Goal: Browse casually

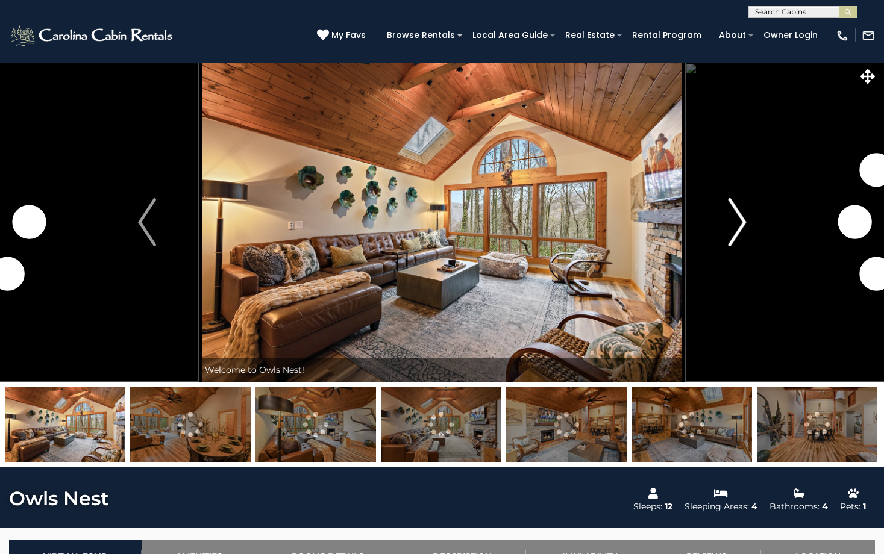
click at [737, 216] on img "Next" at bounding box center [737, 222] width 18 height 48
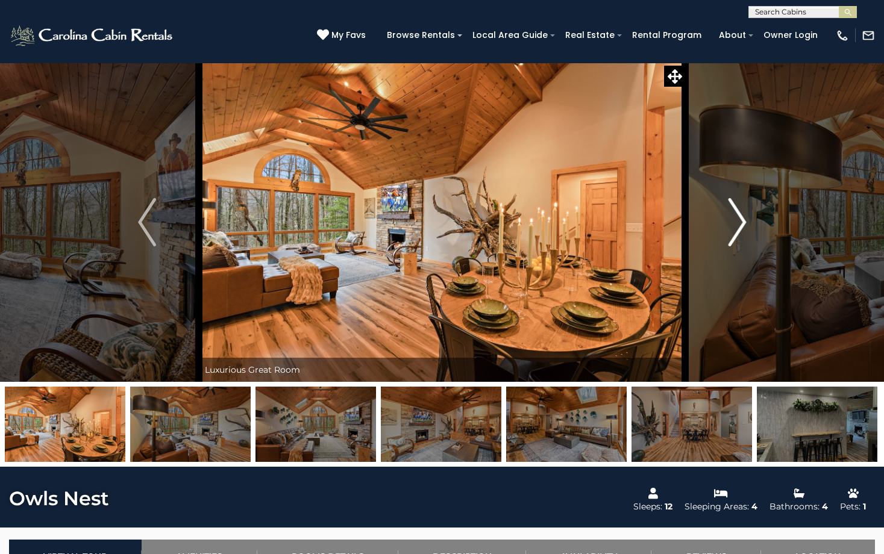
click at [737, 216] on img "Next" at bounding box center [737, 222] width 18 height 48
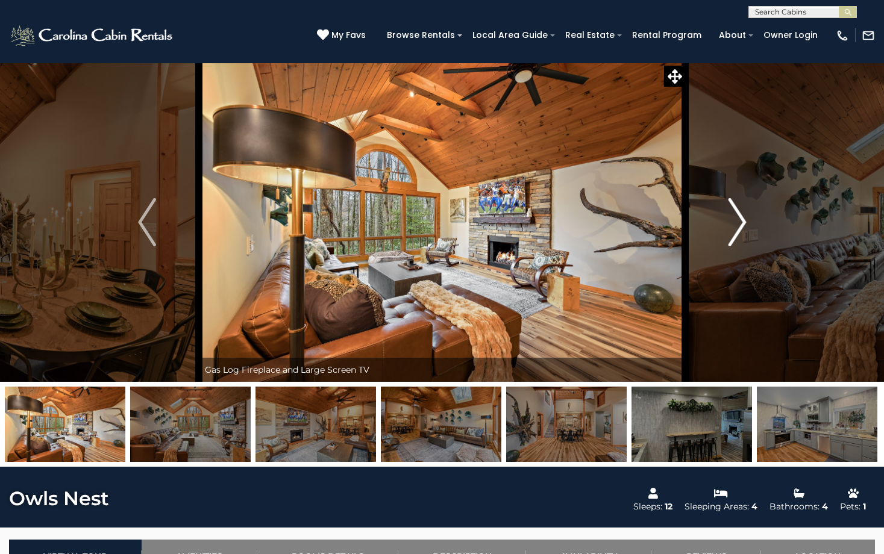
click at [737, 216] on img "Next" at bounding box center [737, 222] width 18 height 48
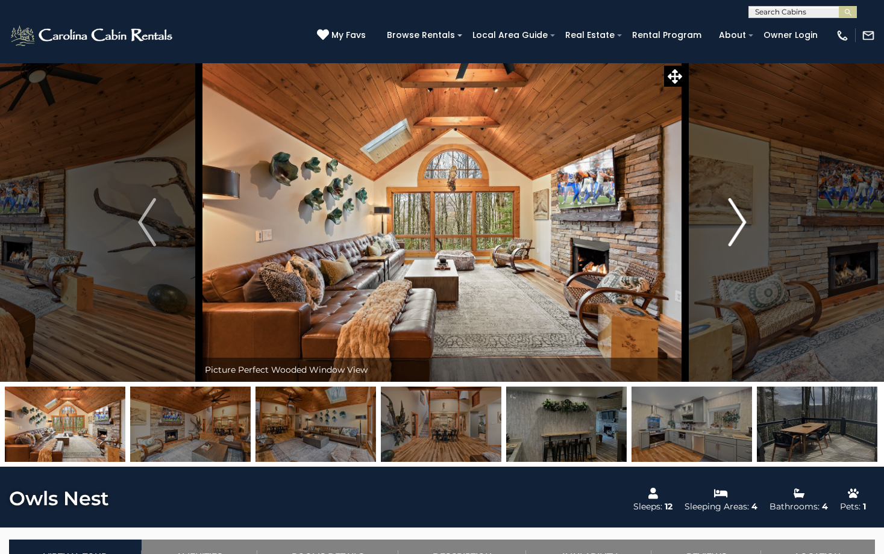
click at [737, 216] on img "Next" at bounding box center [737, 222] width 18 height 48
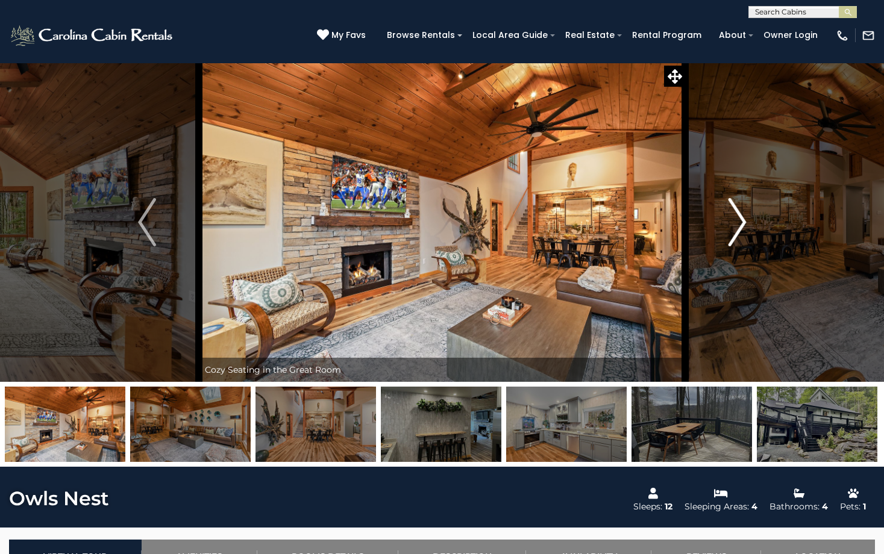
click at [737, 216] on img "Next" at bounding box center [737, 222] width 18 height 48
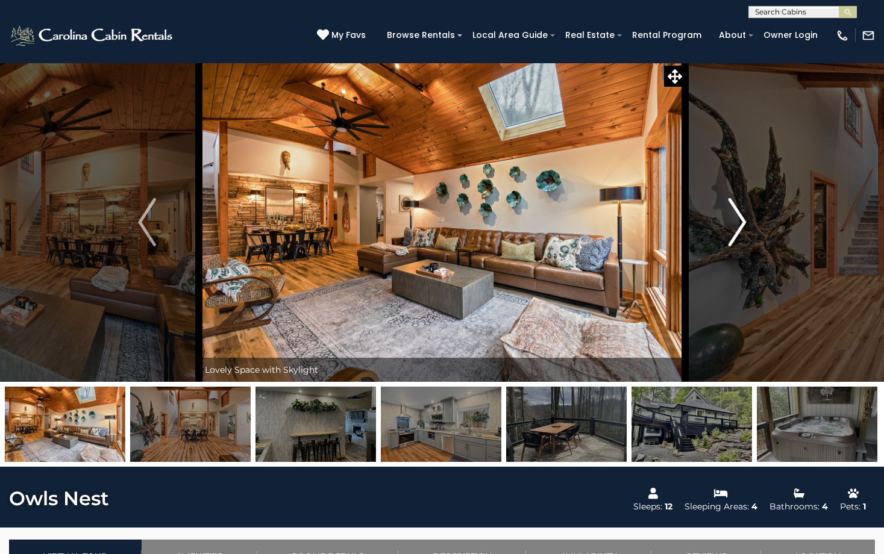
click at [739, 220] on img "Next" at bounding box center [737, 222] width 18 height 48
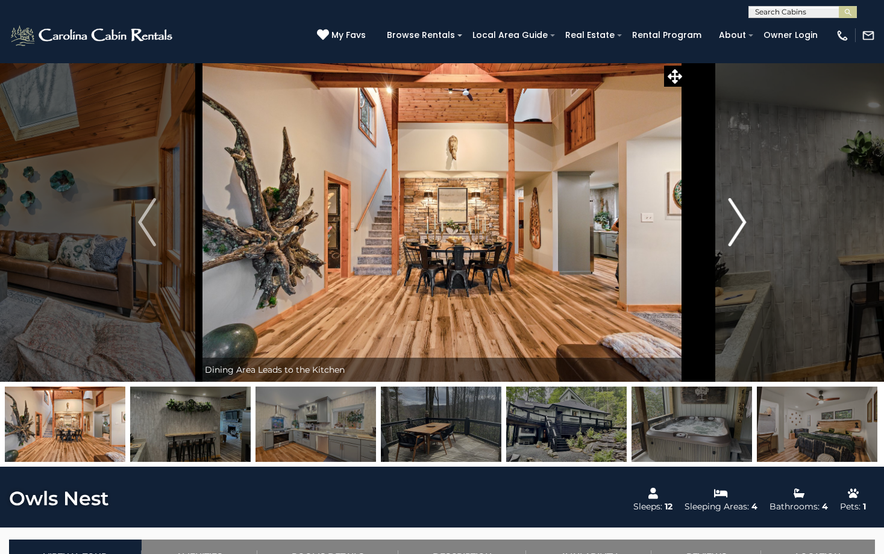
click at [740, 220] on img "Next" at bounding box center [737, 222] width 18 height 48
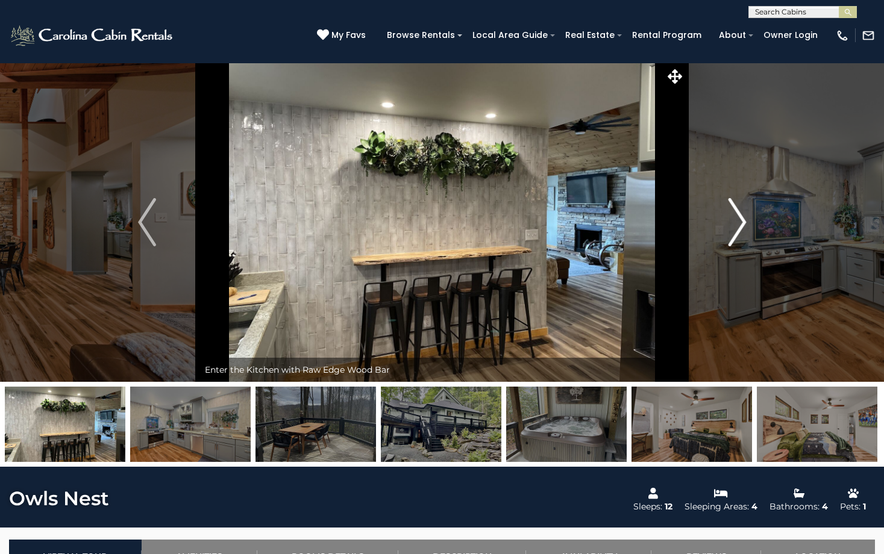
click at [740, 220] on img "Next" at bounding box center [737, 222] width 18 height 48
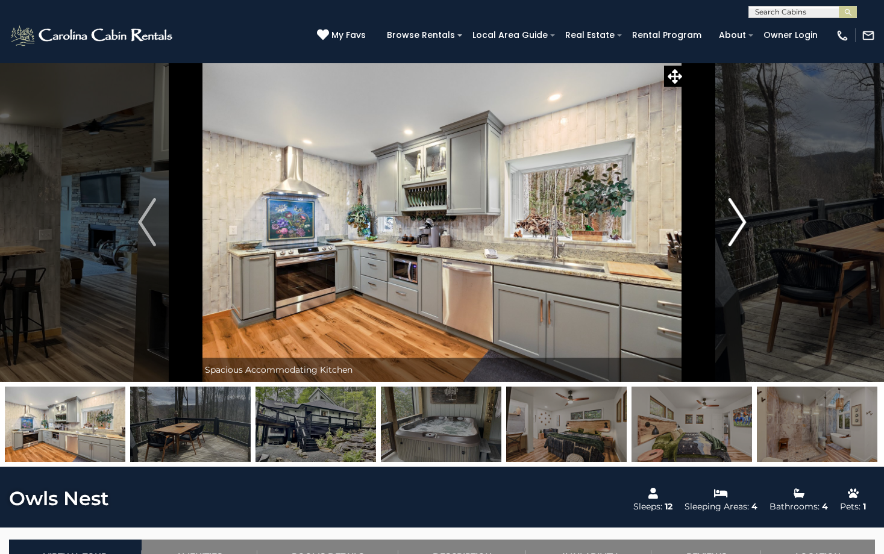
click at [740, 220] on img "Next" at bounding box center [737, 222] width 18 height 48
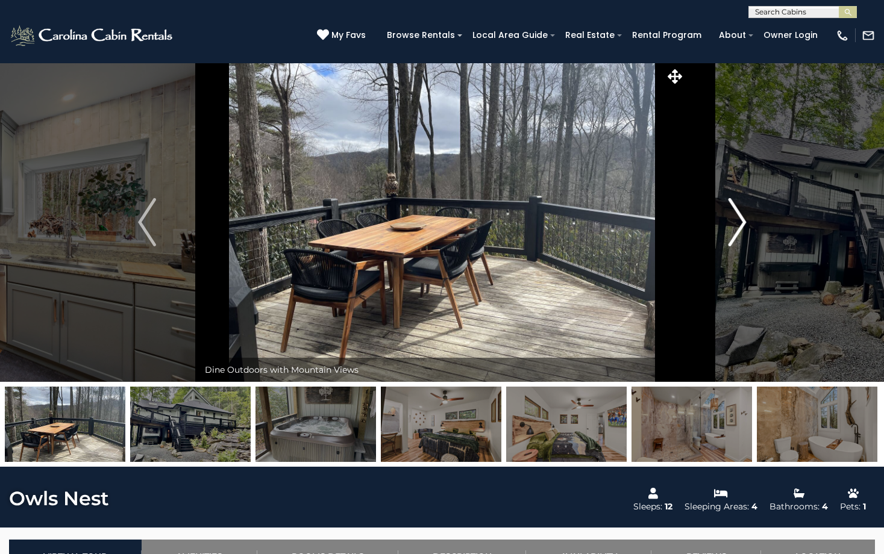
click at [740, 220] on img "Next" at bounding box center [737, 222] width 18 height 48
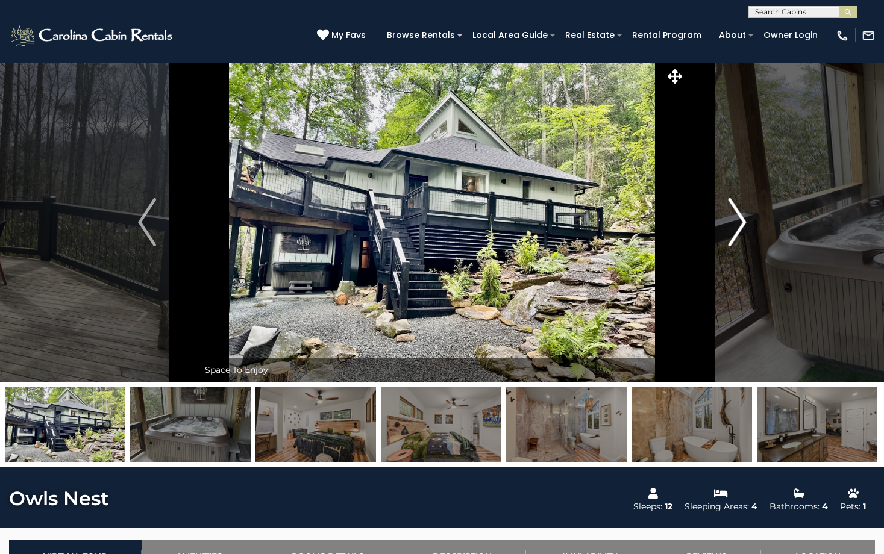
click at [739, 223] on img "Next" at bounding box center [737, 222] width 18 height 48
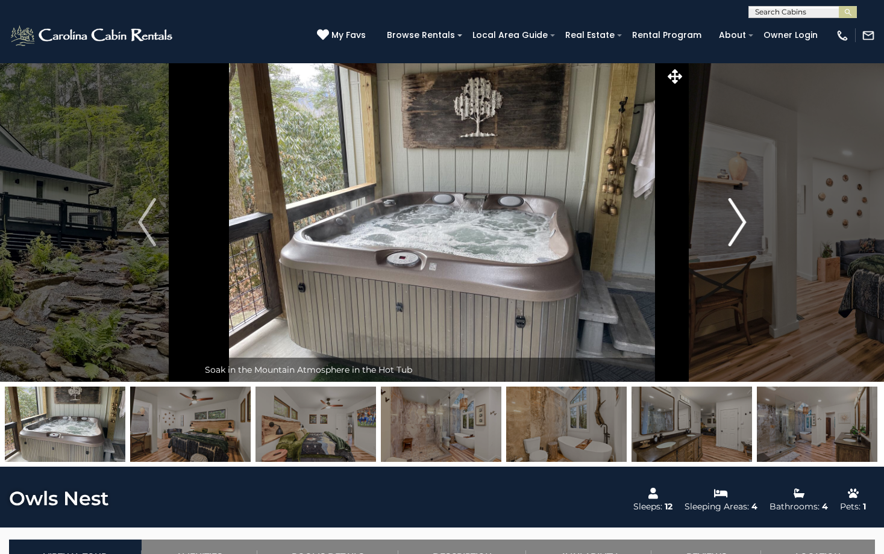
click at [739, 223] on img "Next" at bounding box center [737, 222] width 18 height 48
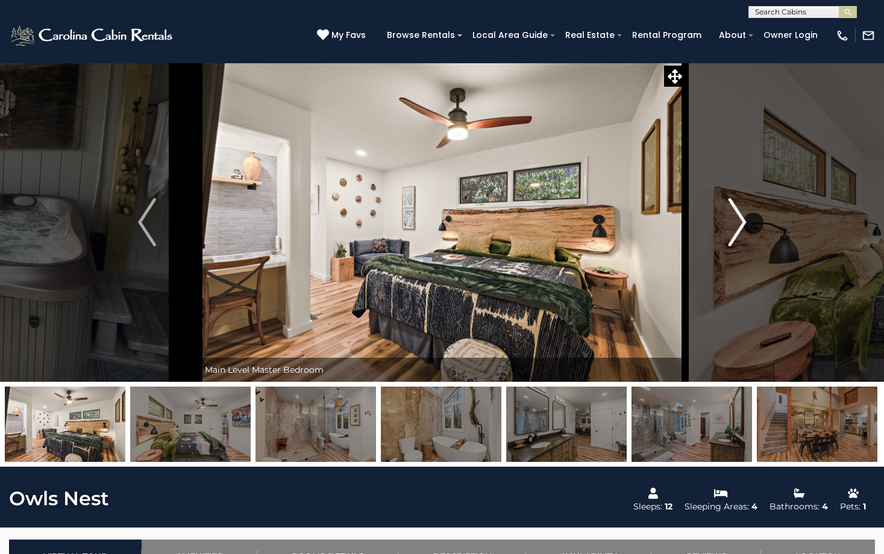
click at [739, 223] on img "Next" at bounding box center [737, 222] width 18 height 48
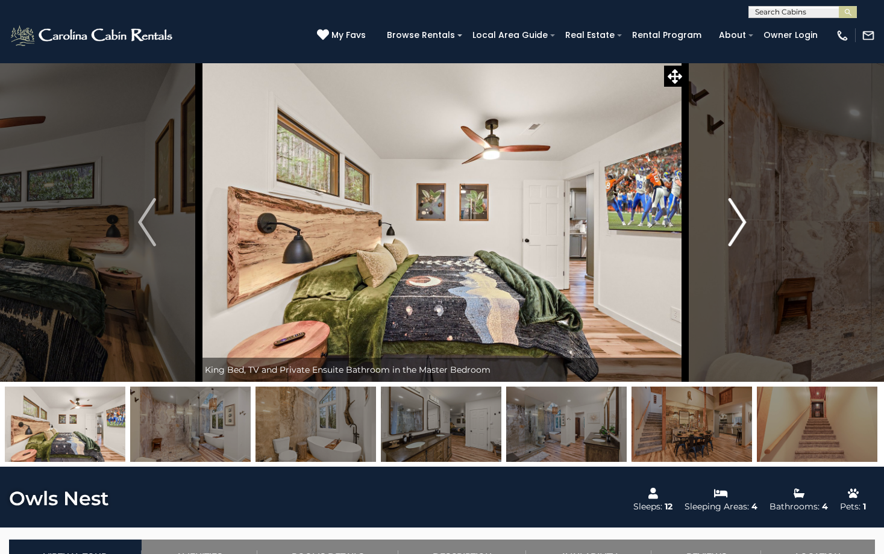
click at [739, 223] on img "Next" at bounding box center [737, 222] width 18 height 48
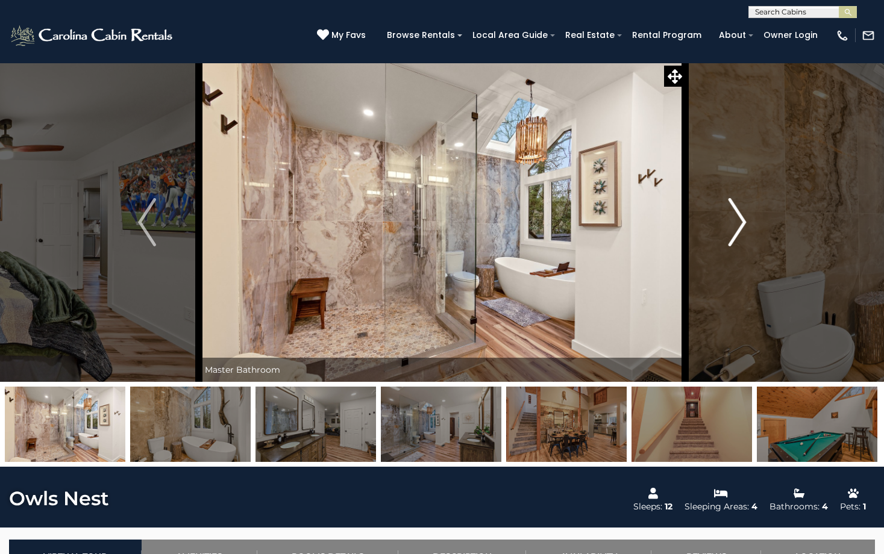
click at [739, 223] on img "Next" at bounding box center [737, 222] width 18 height 48
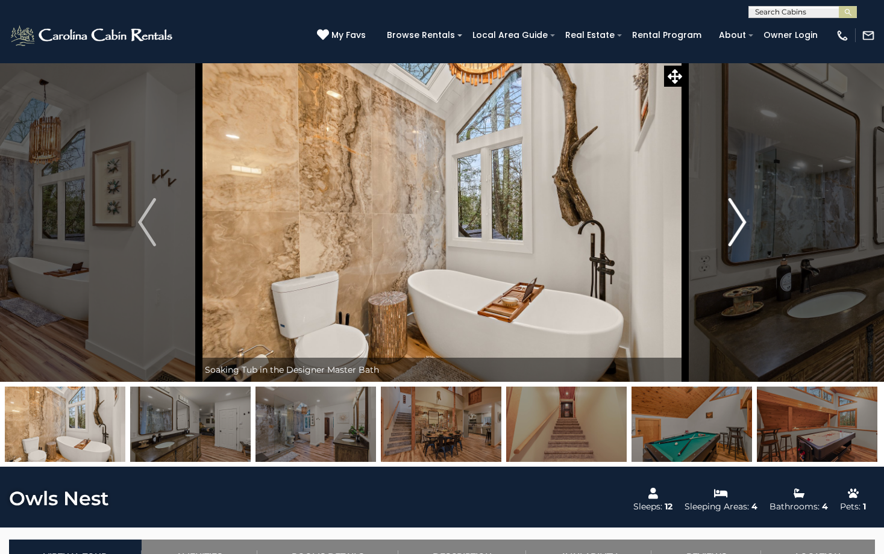
click at [739, 223] on img "Next" at bounding box center [737, 222] width 18 height 48
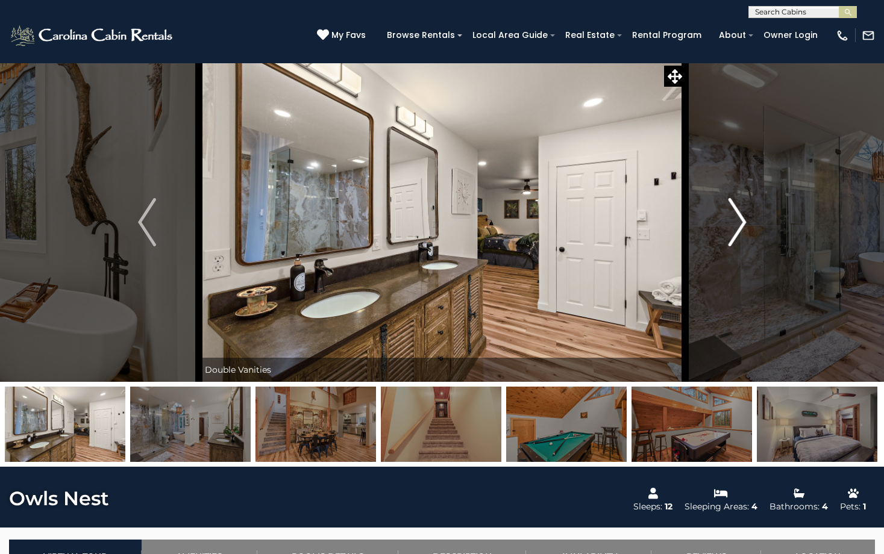
click at [739, 223] on img "Next" at bounding box center [737, 222] width 18 height 48
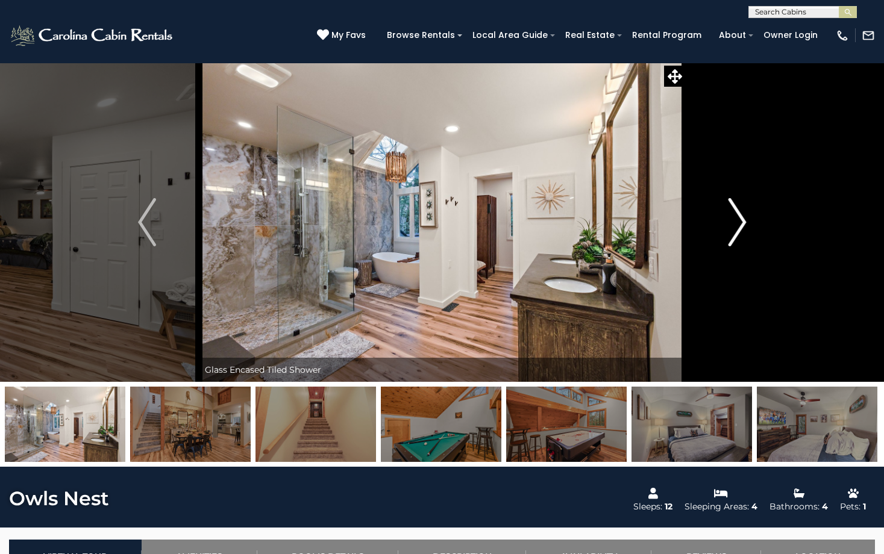
click at [739, 223] on img "Next" at bounding box center [737, 222] width 18 height 48
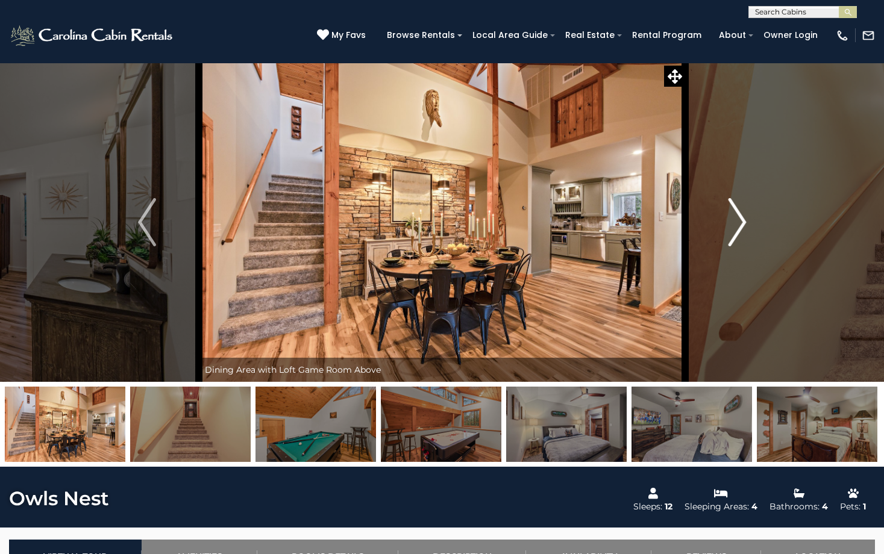
click at [739, 223] on img "Next" at bounding box center [737, 222] width 18 height 48
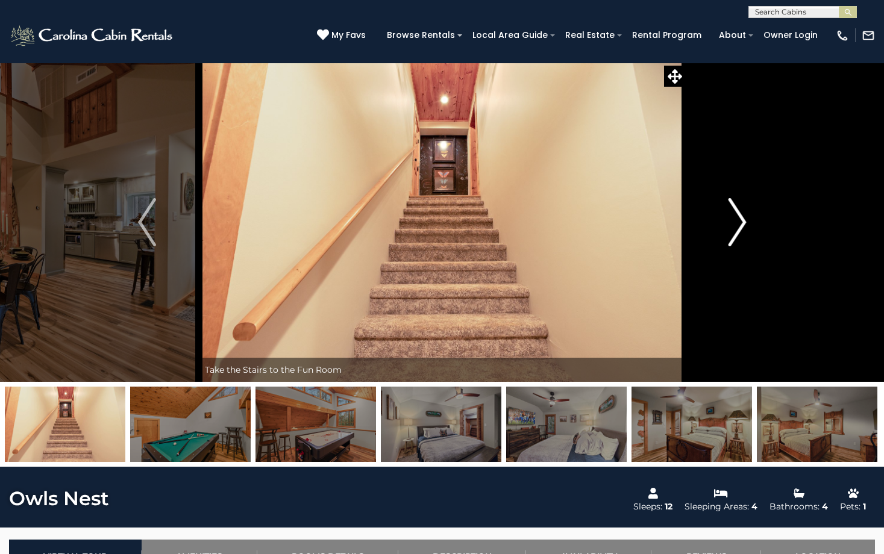
click at [739, 223] on img "Next" at bounding box center [737, 222] width 18 height 48
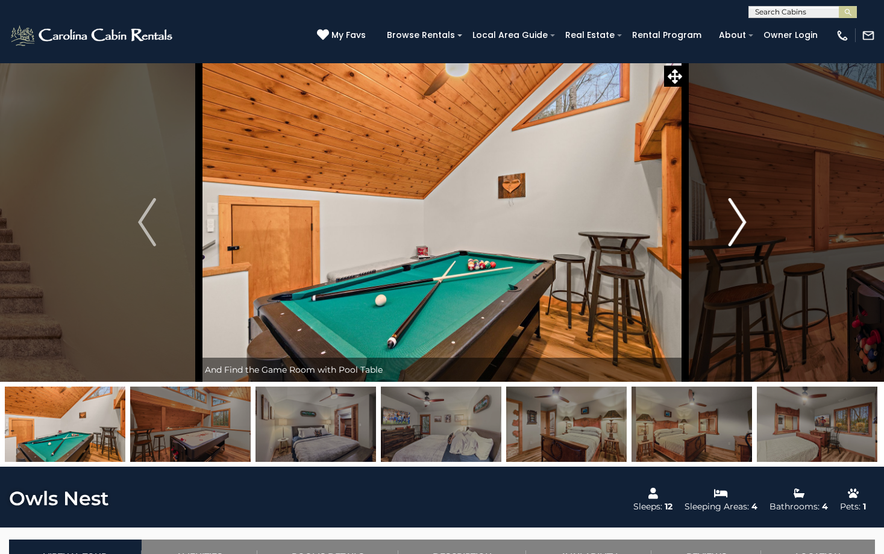
click at [727, 221] on button "Next" at bounding box center [737, 222] width 104 height 319
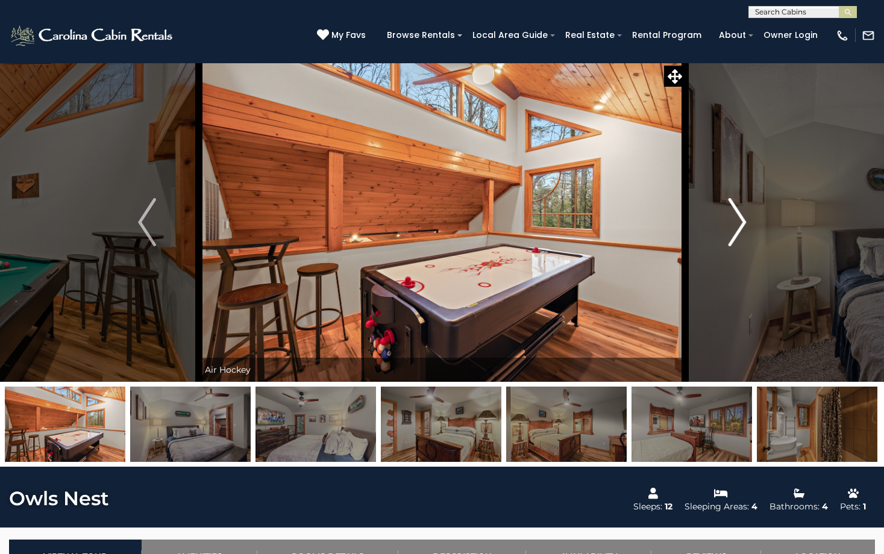
click at [728, 220] on img "Next" at bounding box center [737, 222] width 18 height 48
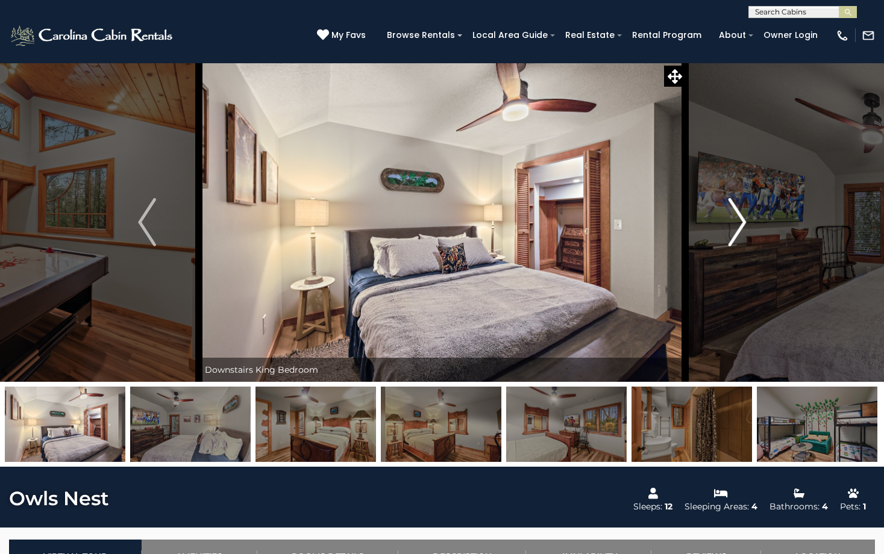
click at [728, 220] on img "Next" at bounding box center [737, 222] width 18 height 48
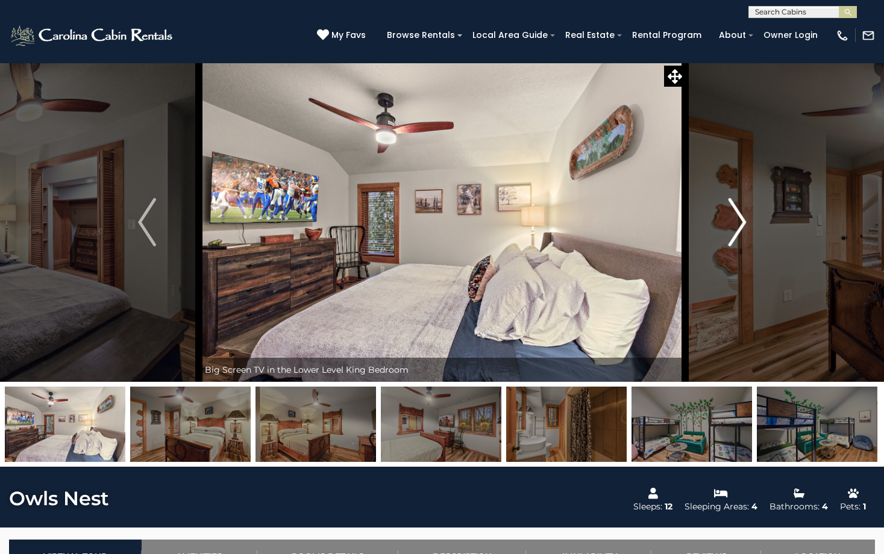
click at [728, 220] on img "Next" at bounding box center [737, 222] width 18 height 48
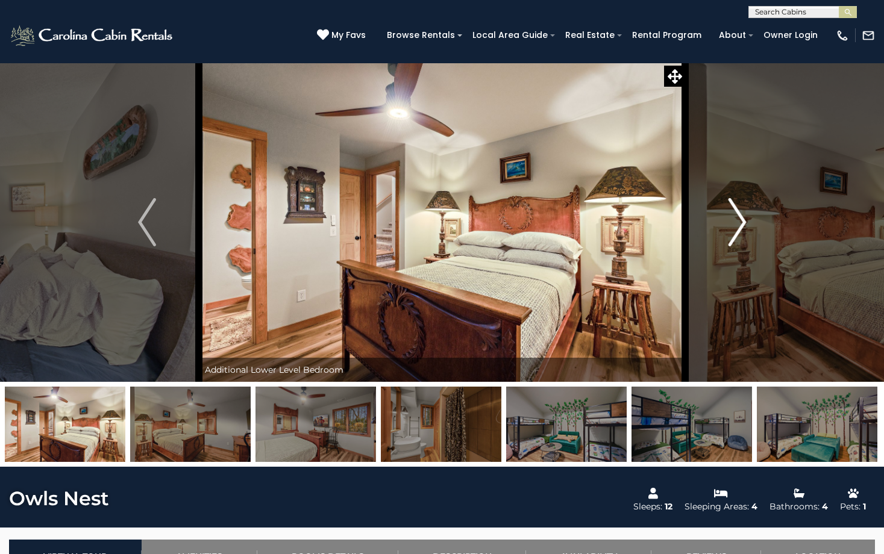
click at [728, 220] on img "Next" at bounding box center [737, 222] width 18 height 48
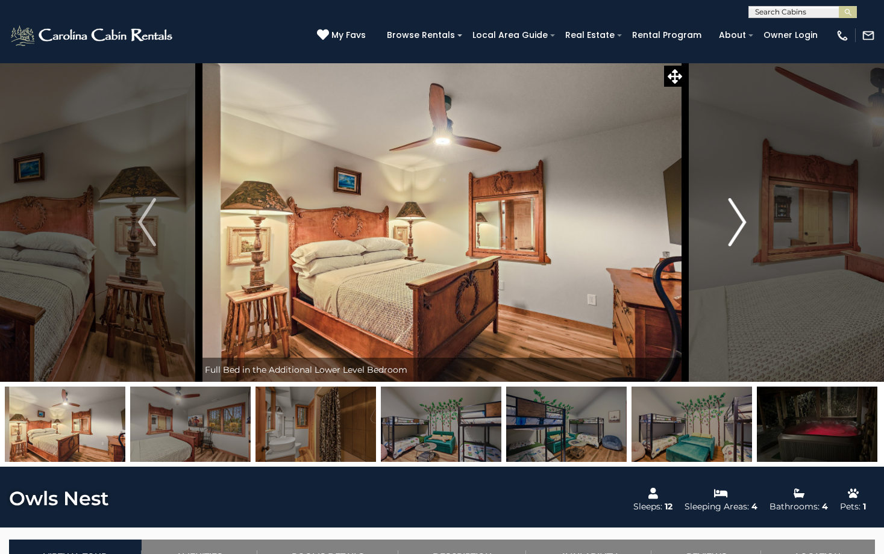
click at [728, 220] on img "Next" at bounding box center [737, 222] width 18 height 48
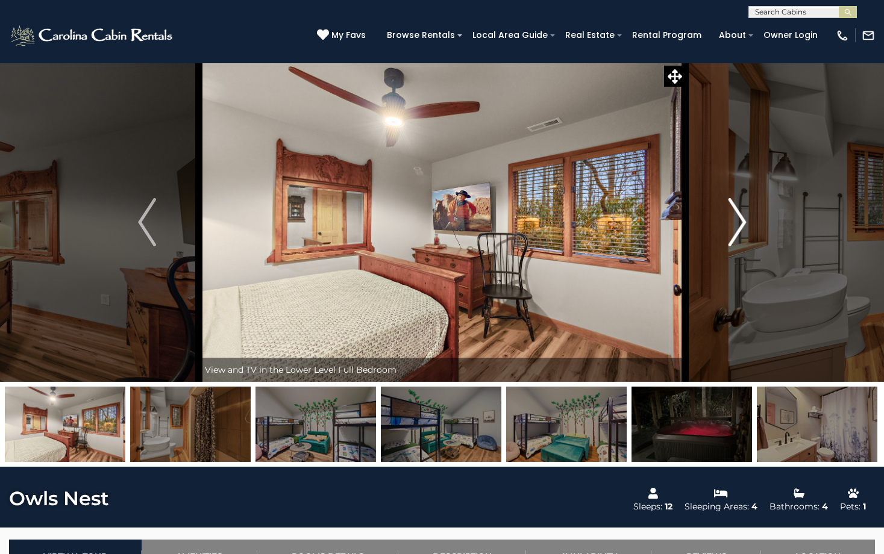
click at [728, 219] on img "Next" at bounding box center [737, 222] width 18 height 48
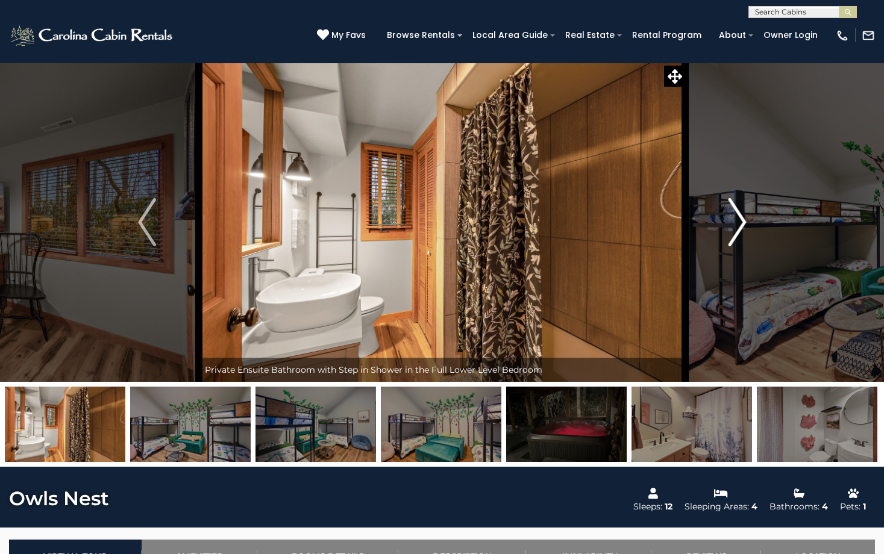
click at [740, 219] on img "Next" at bounding box center [737, 222] width 18 height 48
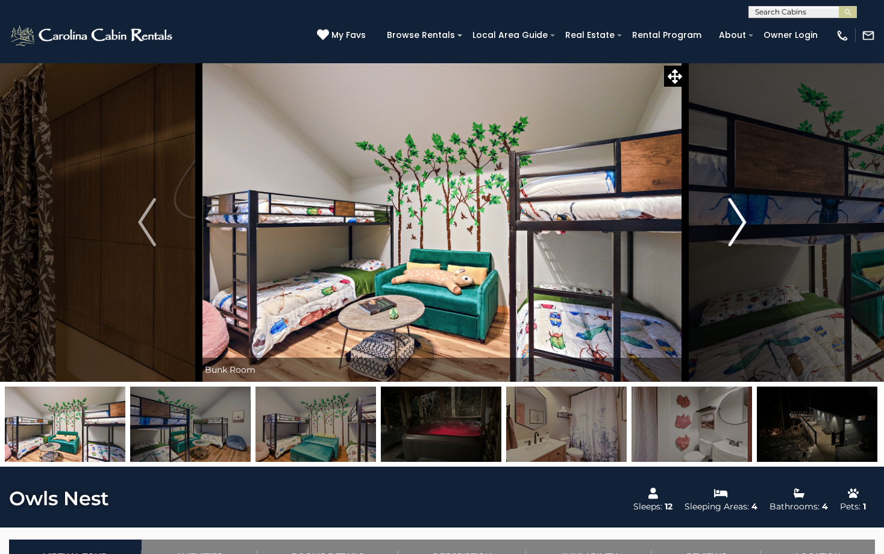
click at [740, 220] on img "Next" at bounding box center [737, 222] width 18 height 48
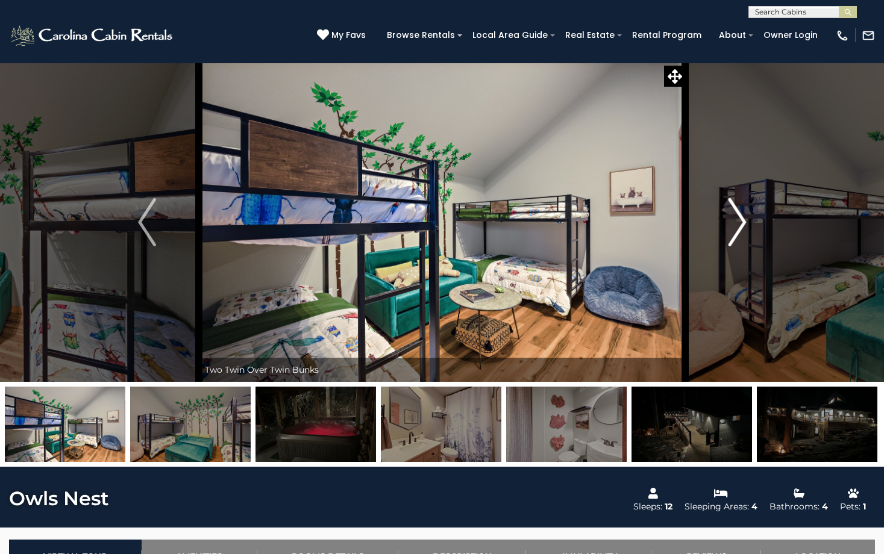
click at [740, 220] on img "Next" at bounding box center [737, 222] width 18 height 48
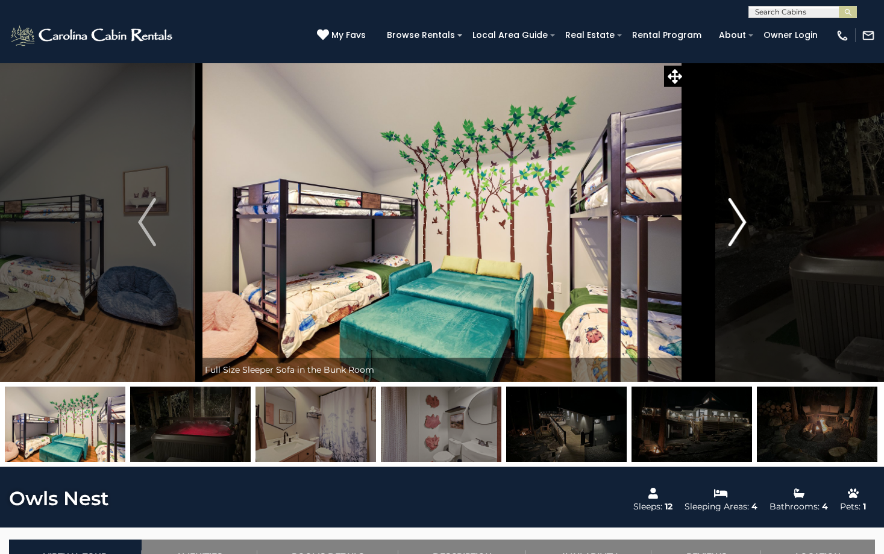
click at [740, 220] on img "Next" at bounding box center [737, 222] width 18 height 48
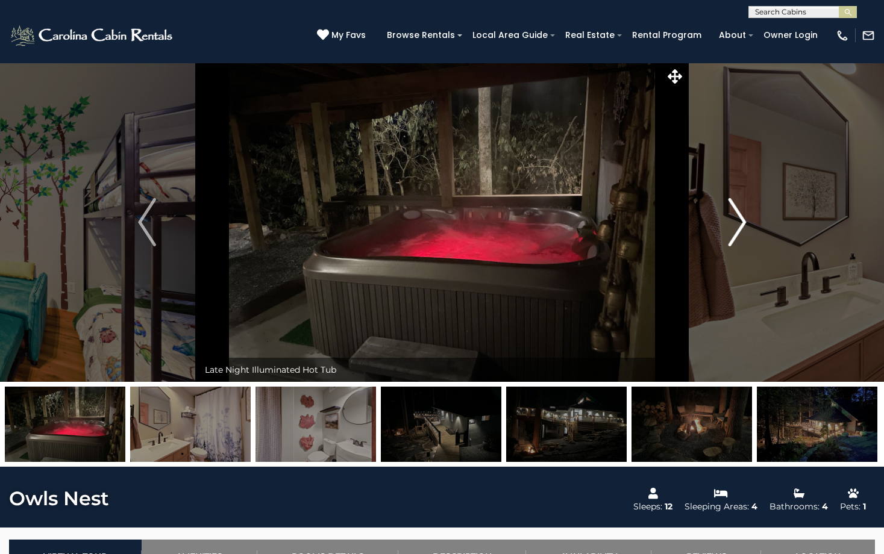
click at [733, 220] on img "Next" at bounding box center [737, 222] width 18 height 48
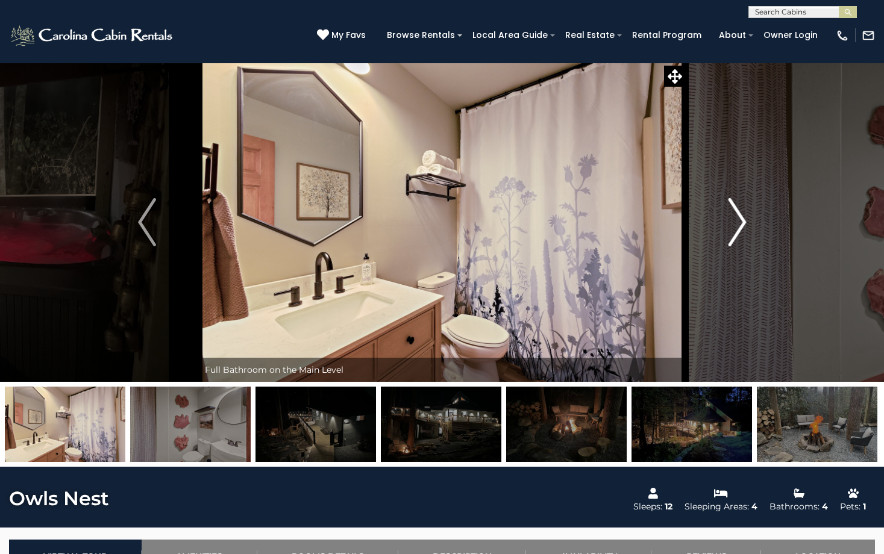
click at [733, 220] on img "Next" at bounding box center [737, 222] width 18 height 48
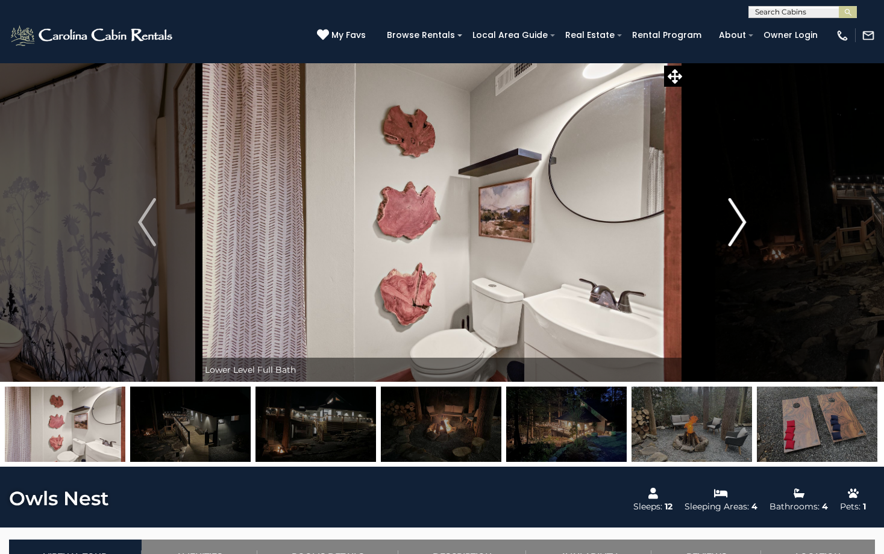
click at [733, 220] on img "Next" at bounding box center [737, 222] width 18 height 48
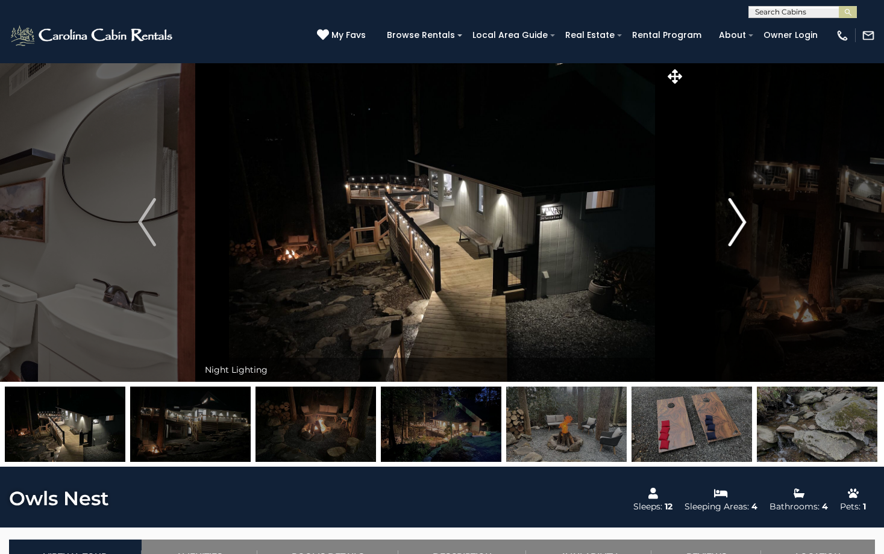
click at [733, 220] on img "Next" at bounding box center [737, 222] width 18 height 48
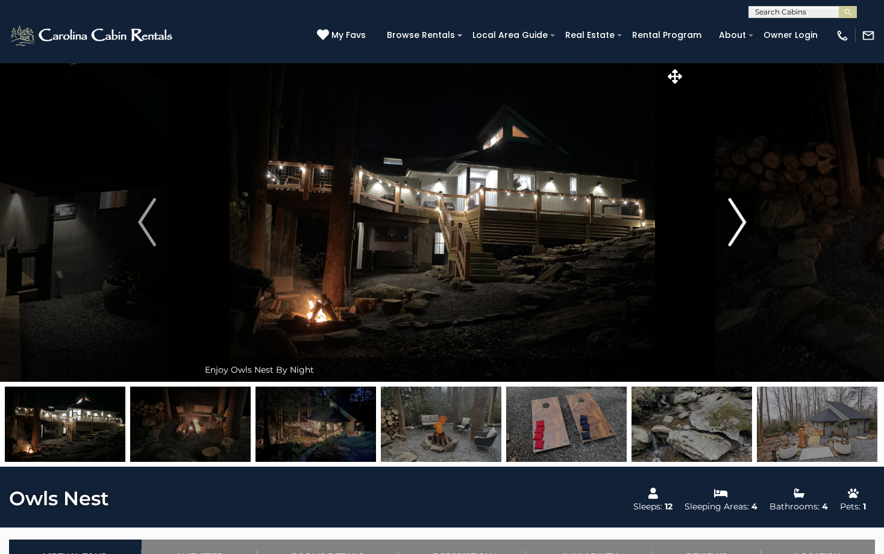
click at [733, 220] on img "Next" at bounding box center [737, 222] width 18 height 48
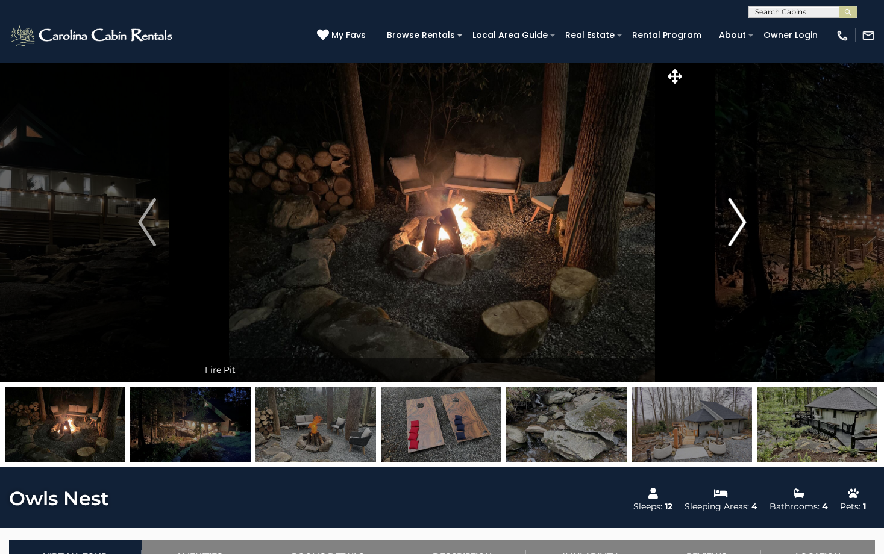
click at [733, 220] on img "Next" at bounding box center [737, 222] width 18 height 48
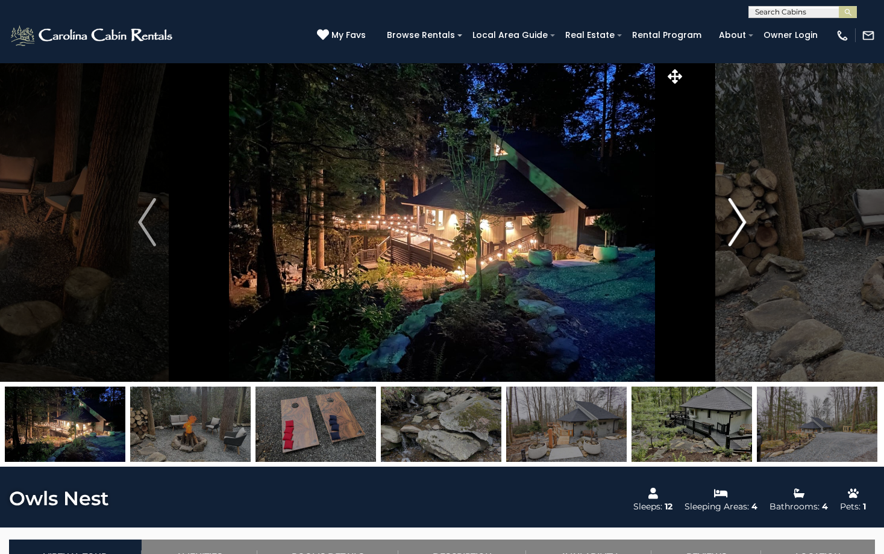
click at [733, 220] on img "Next" at bounding box center [737, 222] width 18 height 48
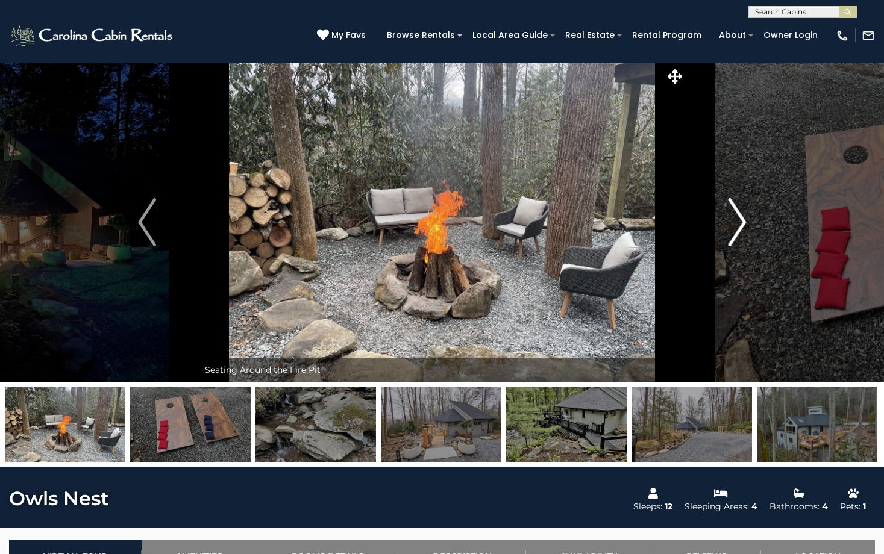
click at [733, 220] on img "Next" at bounding box center [737, 222] width 18 height 48
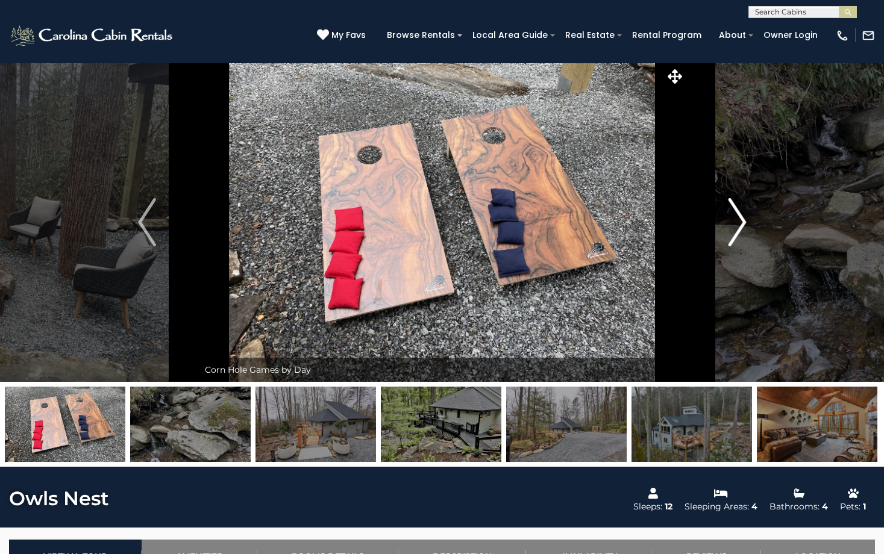
click at [736, 220] on img "Next" at bounding box center [737, 222] width 18 height 48
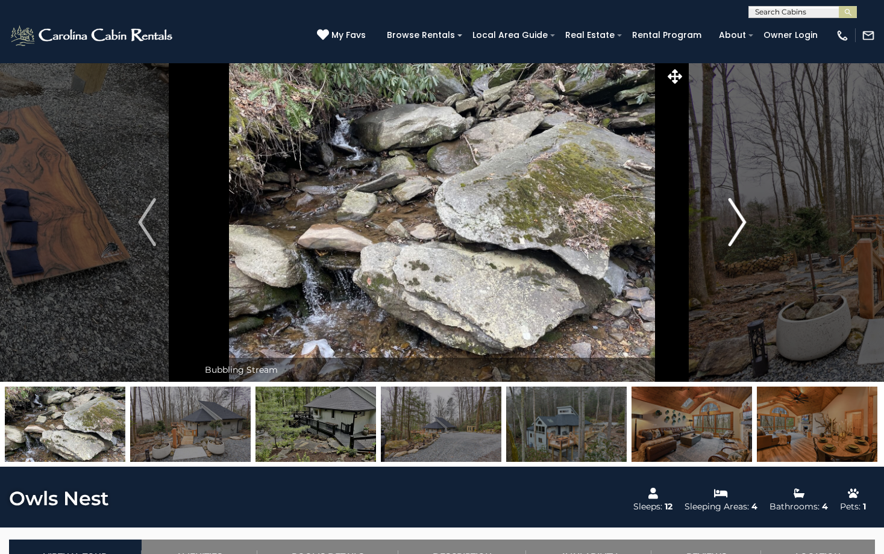
click at [736, 216] on img "Next" at bounding box center [737, 222] width 18 height 48
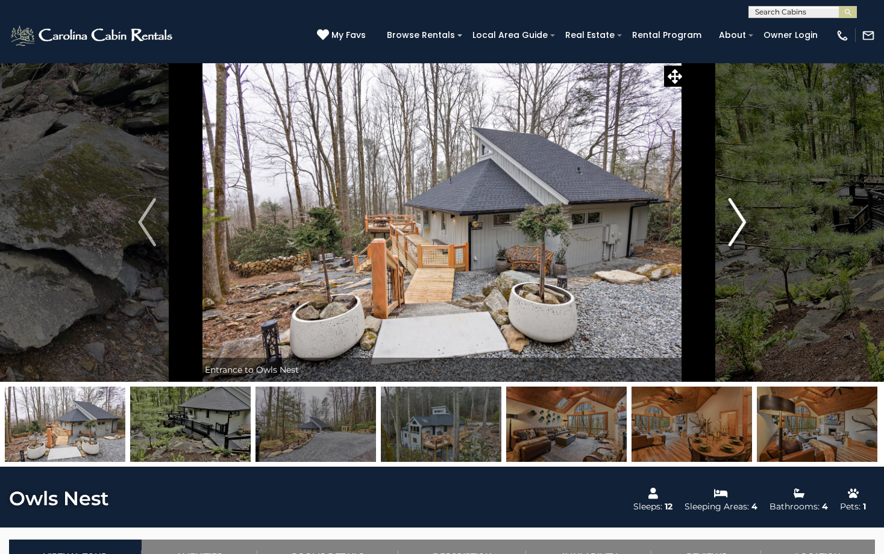
click at [737, 217] on img "Next" at bounding box center [737, 222] width 18 height 48
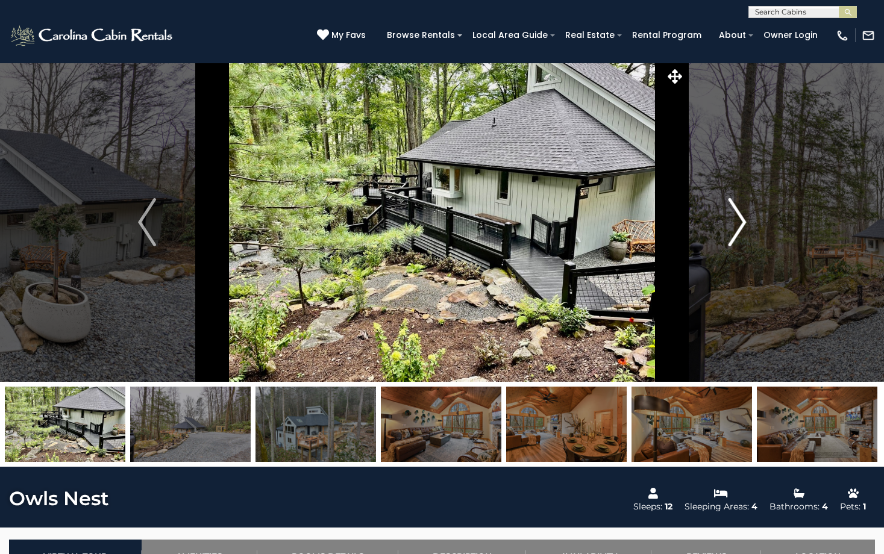
click at [738, 217] on img "Next" at bounding box center [737, 222] width 18 height 48
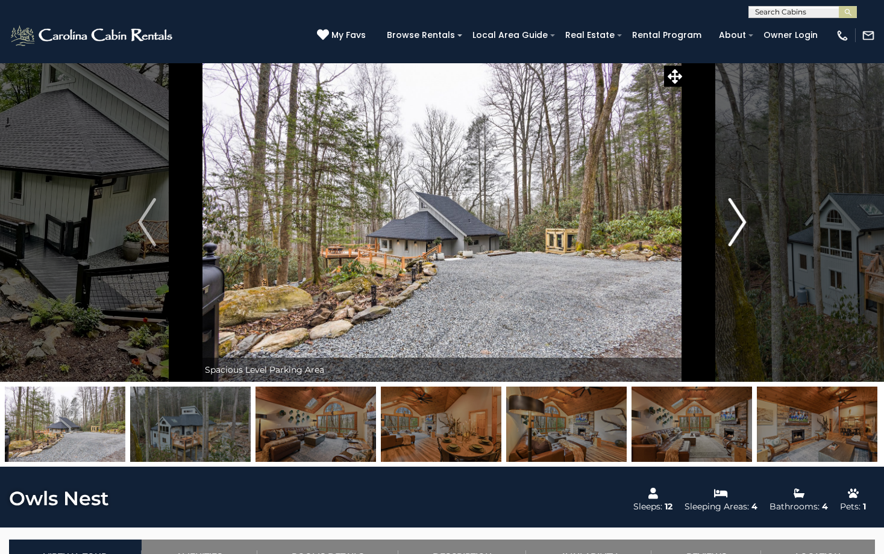
click at [738, 217] on img "Next" at bounding box center [737, 222] width 18 height 48
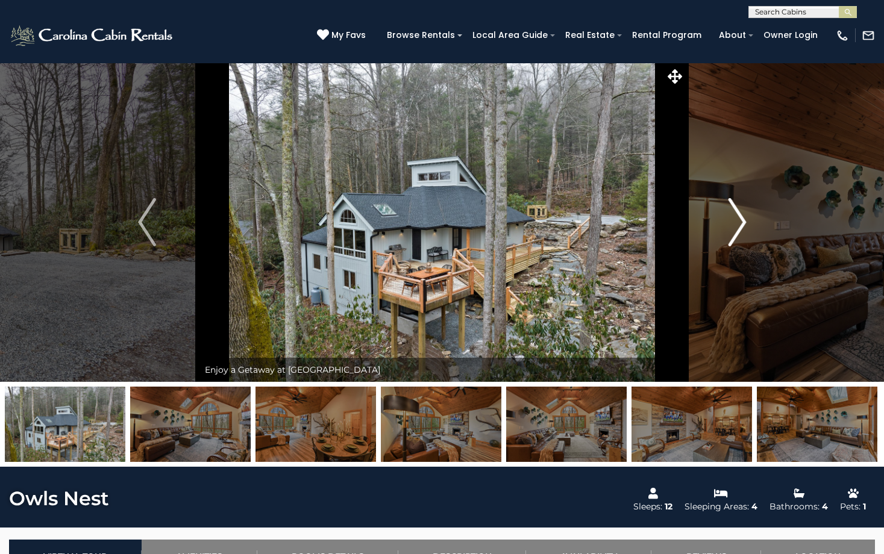
click at [740, 222] on img "Next" at bounding box center [737, 222] width 18 height 48
